Goal: Task Accomplishment & Management: Manage account settings

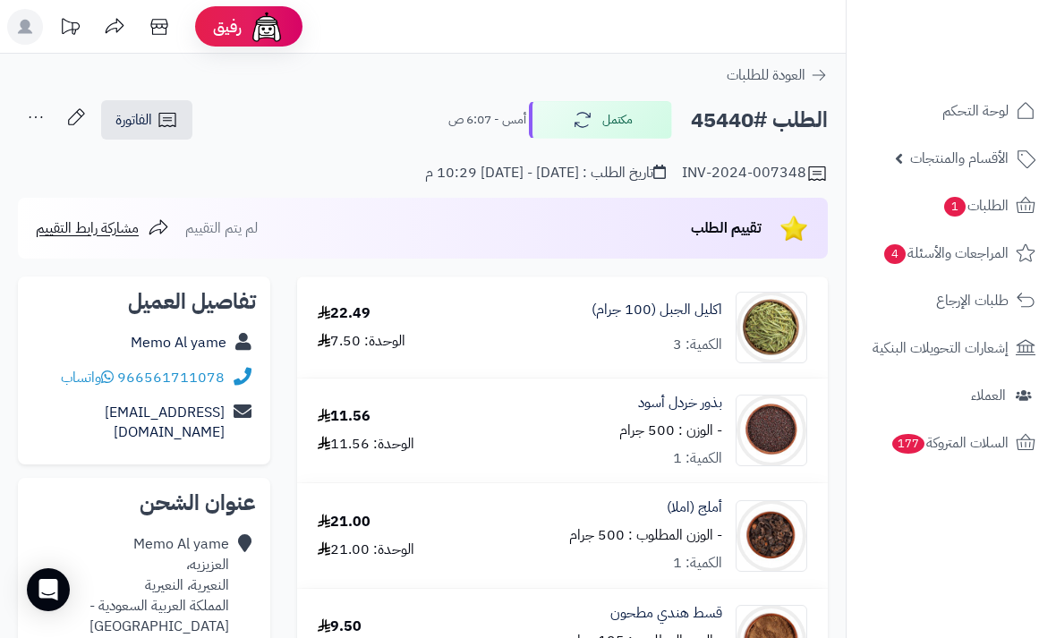
click at [990, 208] on span "الطلبات 1" at bounding box center [975, 205] width 66 height 25
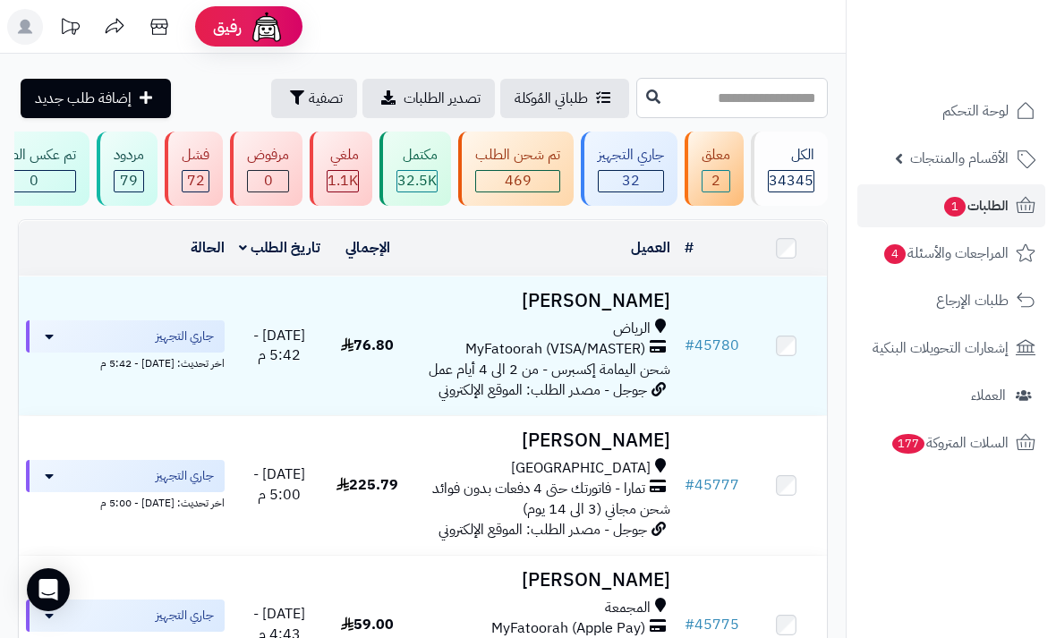
click at [769, 86] on input "text" at bounding box center [731, 98] width 191 height 40
type input "*****"
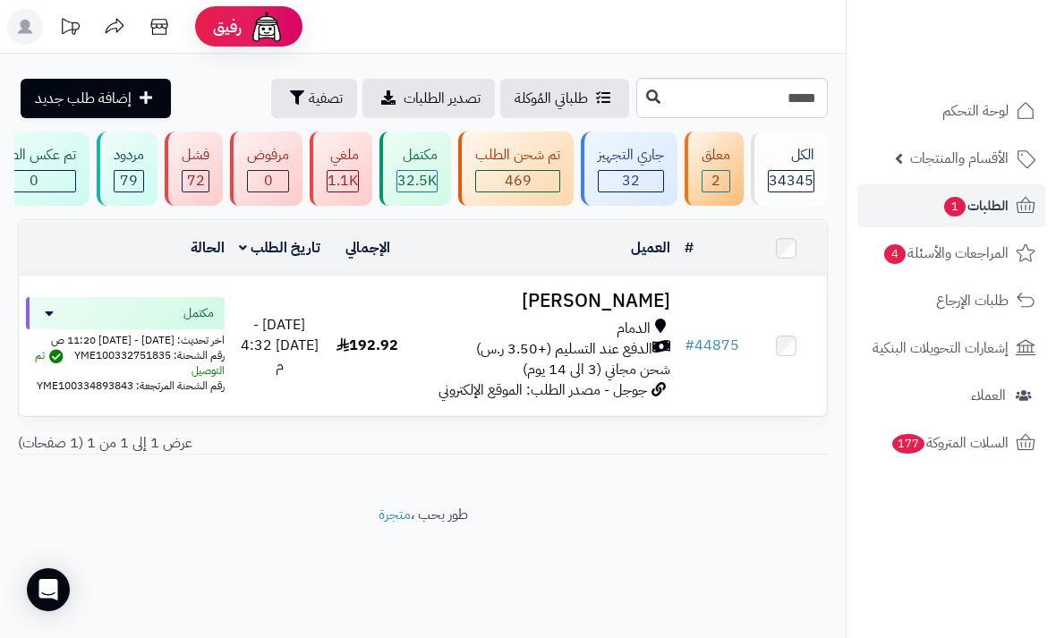
click at [649, 301] on h3 "Abeer Alhelal" at bounding box center [542, 301] width 255 height 21
